Goal: Task Accomplishment & Management: Use online tool/utility

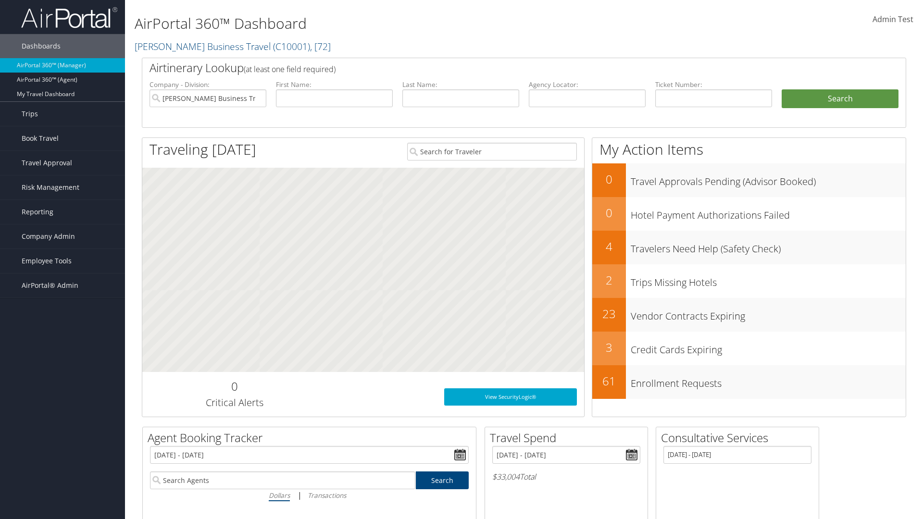
click at [893, 19] on span "Admin Test" at bounding box center [893, 19] width 41 height 11
click at [850, 87] on link "Log Consulting Time" at bounding box center [849, 86] width 107 height 16
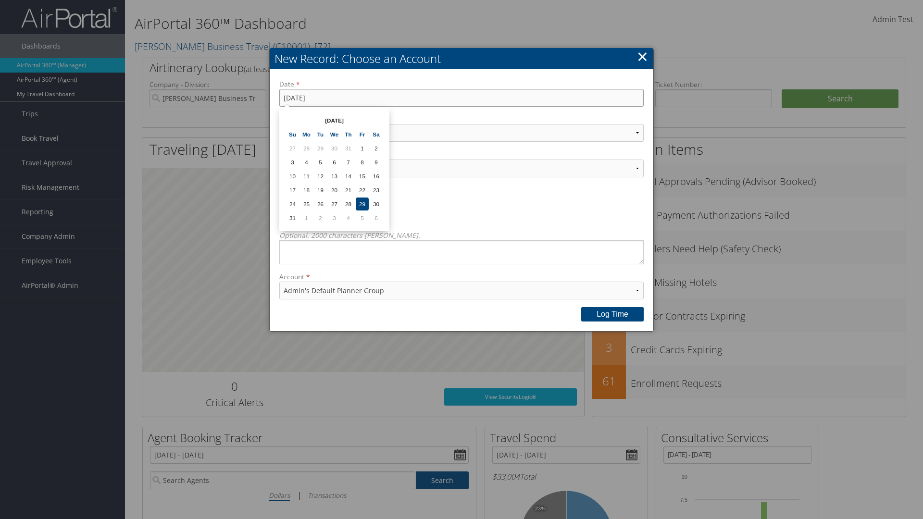
type input "[DATE]"
click at [462, 133] on select "Select Category... Account Support Consultative Services" at bounding box center [461, 133] width 364 height 18
select select "2"
click at [462, 168] on select "Select Activity... 20 points | Client Communications (Industry updates, Newslet…" at bounding box center [461, 169] width 364 height 18
select select "240-1"
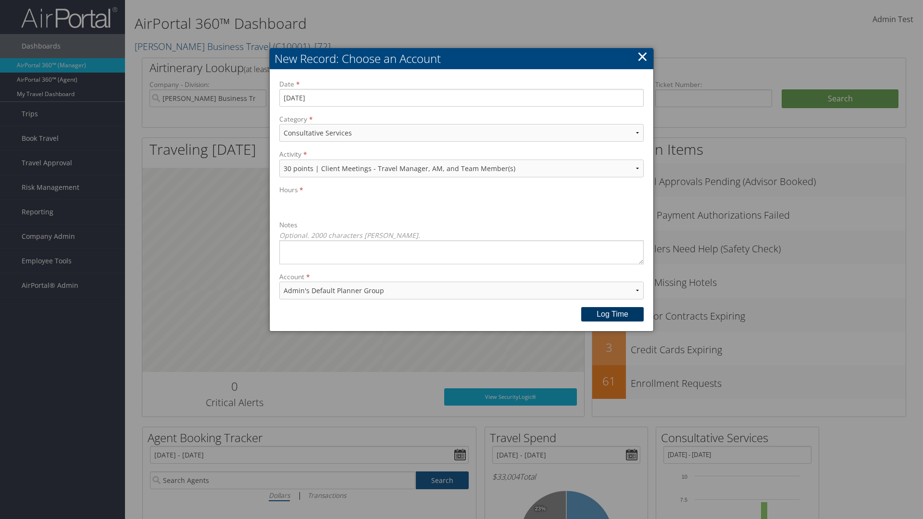
click at [613, 314] on button "Log time" at bounding box center [612, 314] width 63 height 14
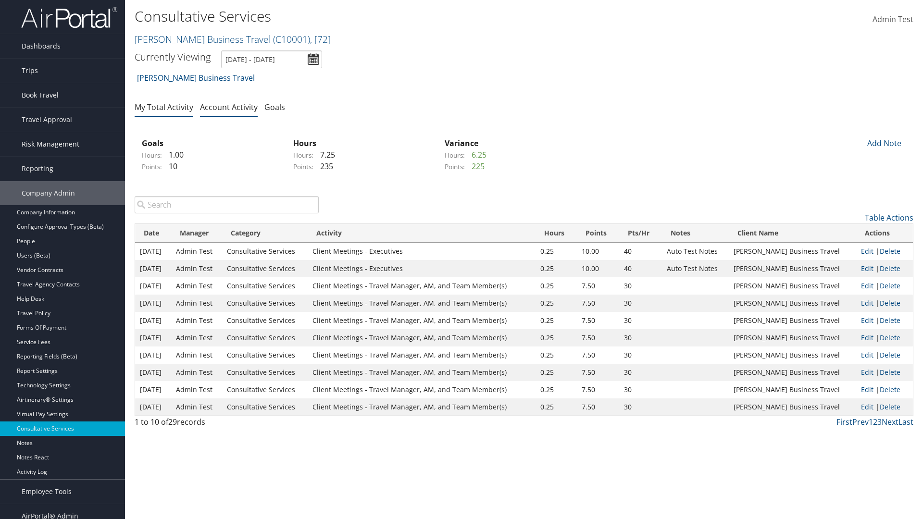
click at [164, 107] on link "My Total Activity" at bounding box center [164, 107] width 59 height 11
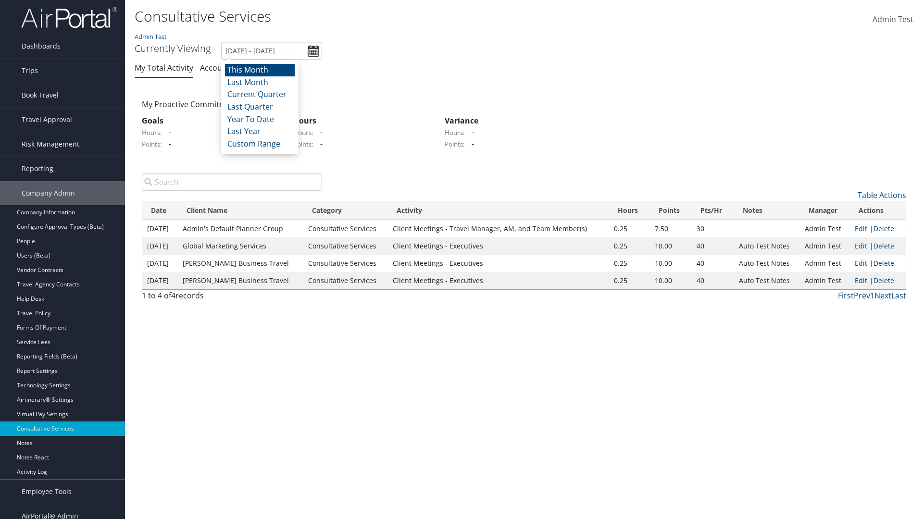
click at [260, 70] on li "This Month" at bounding box center [260, 70] width 70 height 13
type input "8/1/2025 - 8/31/2025"
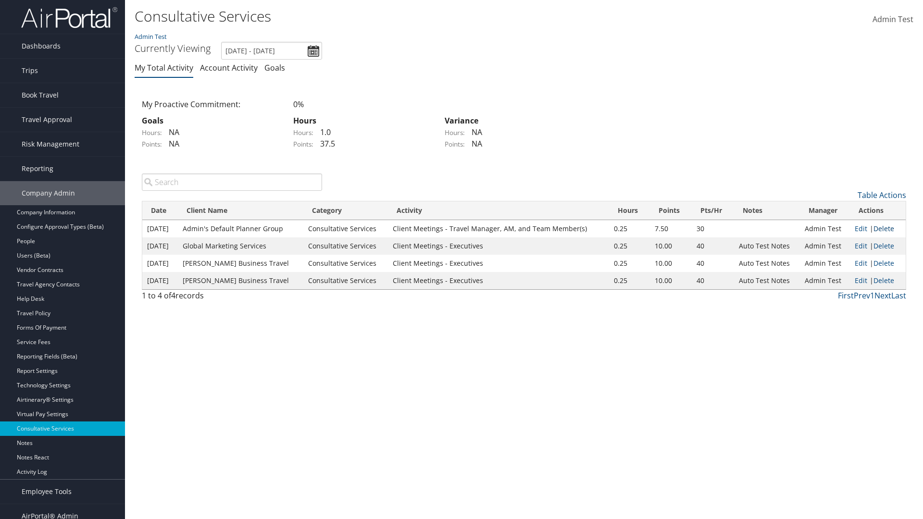
click at [884, 228] on link "Delete" at bounding box center [884, 228] width 21 height 9
